Goal: Check status: Check status

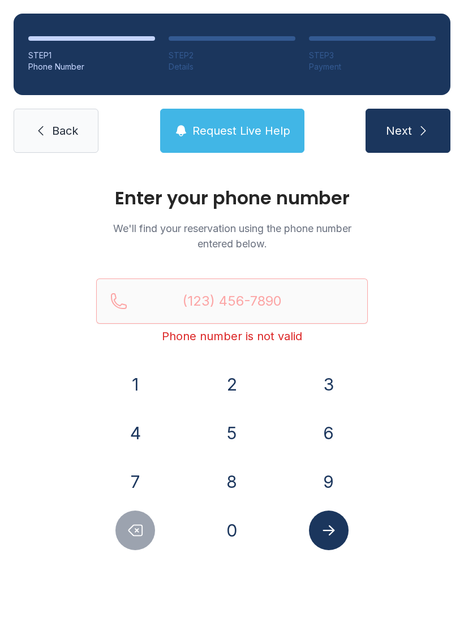
click at [225, 366] on button "2" at bounding box center [232, 385] width 40 height 40
click at [228, 448] on button "5" at bounding box center [232, 433] width 40 height 40
click at [231, 375] on button "2" at bounding box center [232, 385] width 40 height 40
click at [142, 434] on button "4" at bounding box center [136, 433] width 40 height 40
click at [129, 378] on button "1" at bounding box center [136, 385] width 40 height 40
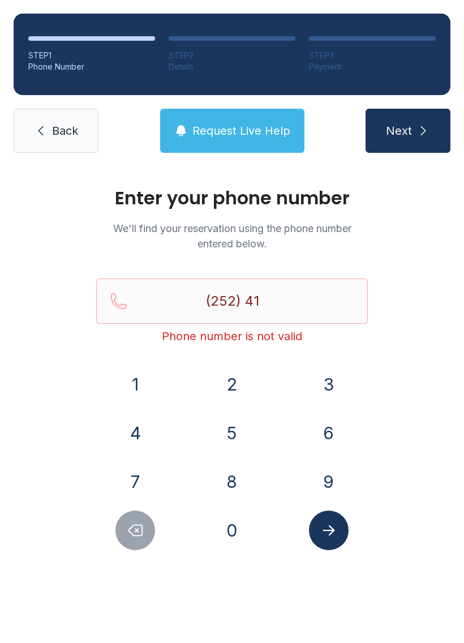
click at [149, 494] on button "7" at bounding box center [136, 482] width 40 height 40
click at [354, 383] on div "3" at bounding box center [328, 385] width 79 height 40
click at [326, 383] on button "3" at bounding box center [329, 385] width 40 height 40
click at [228, 528] on button "0" at bounding box center [232, 531] width 40 height 40
click at [225, 429] on button "5" at bounding box center [232, 433] width 40 height 40
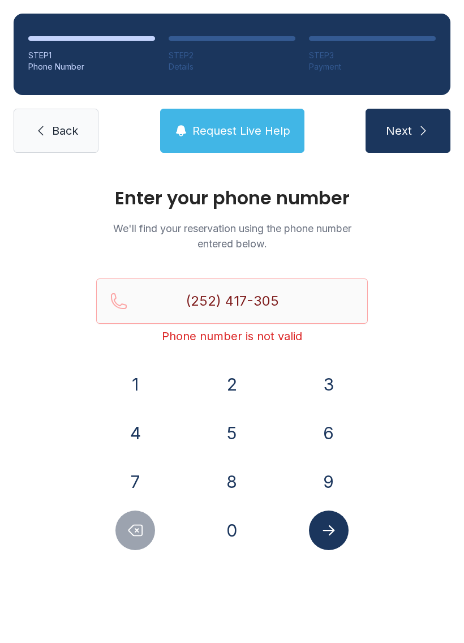
click at [139, 473] on button "7" at bounding box center [136, 482] width 40 height 40
type input "[PHONE_NUMBER]"
click at [329, 540] on button "Submit lookup form" at bounding box center [329, 531] width 40 height 40
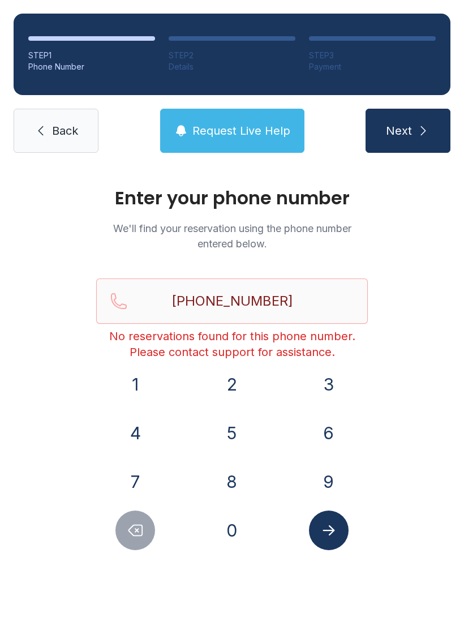
click at [216, 103] on div "STEP 1 Phone Number STEP 2 Details STEP 3 Payment Back Request Live Help Next" at bounding box center [232, 83] width 464 height 166
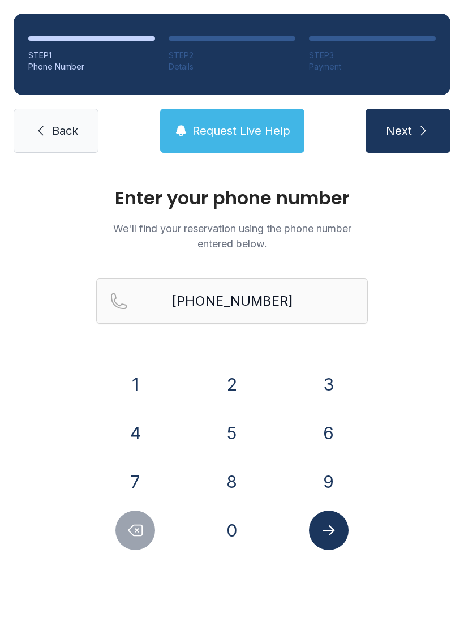
click at [184, 125] on icon "button" at bounding box center [181, 131] width 14 height 14
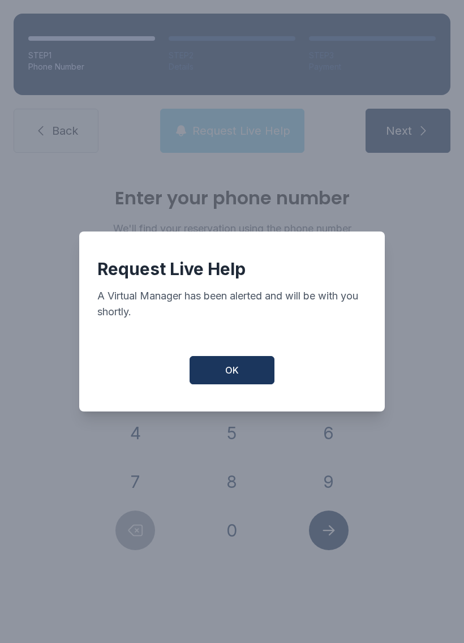
click at [184, 125] on div "Request Live Help A Virtual Manager has been alerted and will be with you short…" at bounding box center [232, 321] width 464 height 643
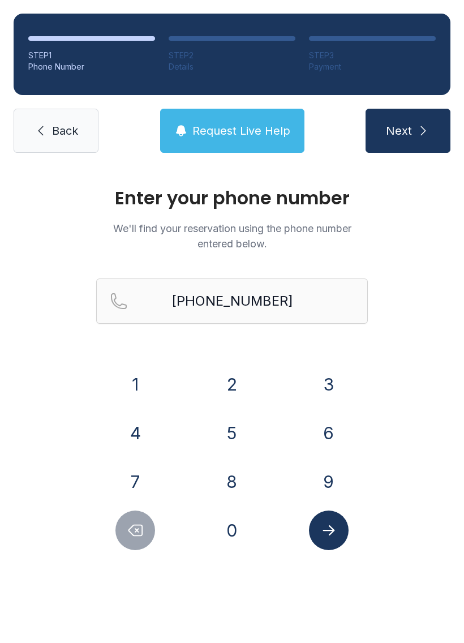
click at [224, 143] on button "Request Live Help" at bounding box center [232, 131] width 144 height 44
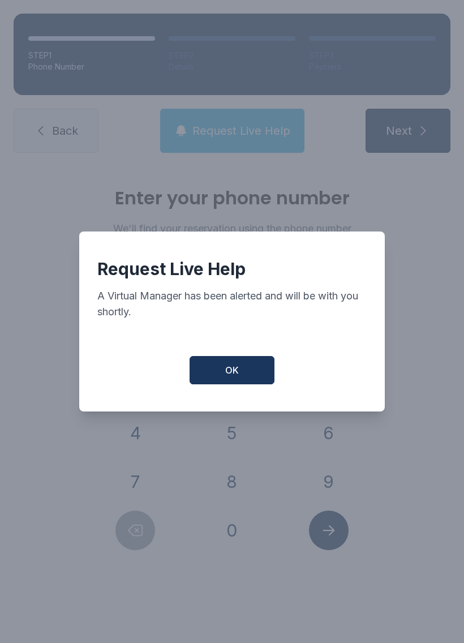
click at [228, 368] on button "OK" at bounding box center [232, 370] width 85 height 28
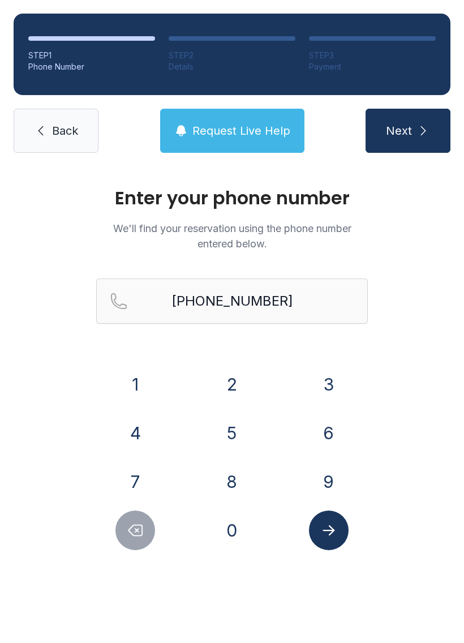
click at [248, 152] on button "Request Live Help" at bounding box center [232, 131] width 144 height 44
click at [266, 127] on span "Request Live Help" at bounding box center [242, 131] width 98 height 16
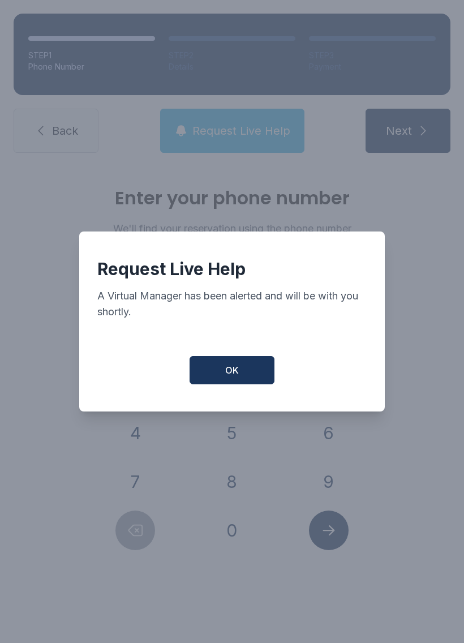
click at [258, 365] on button "OK" at bounding box center [232, 370] width 85 height 28
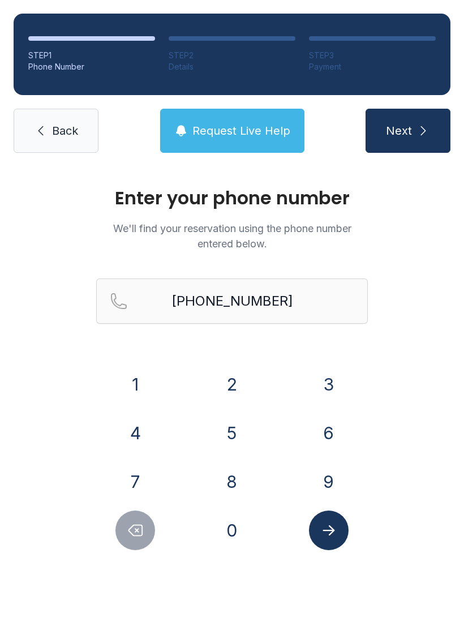
click at [224, 137] on span "Request Live Help" at bounding box center [242, 131] width 98 height 16
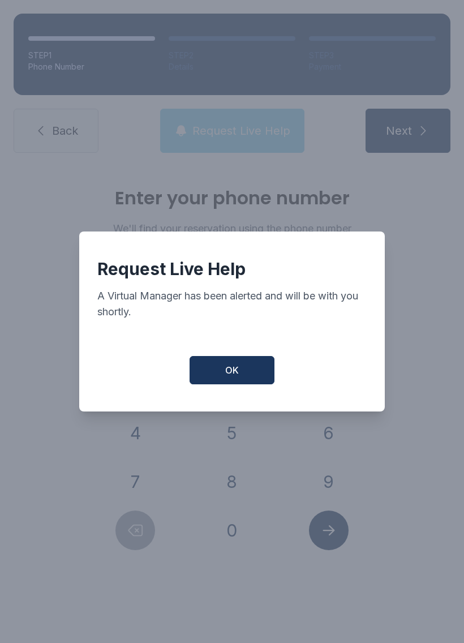
click at [224, 136] on div "Request Live Help A Virtual Manager has been alerted and will be with you short…" at bounding box center [232, 321] width 464 height 643
